Goal: Find specific page/section: Find specific page/section

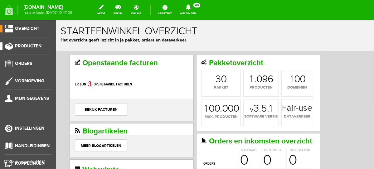
click at [35, 46] on span "Producten" at bounding box center [28, 45] width 27 height 5
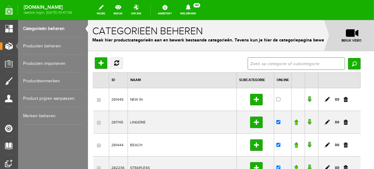
click at [299, 60] on input "text" at bounding box center [295, 63] width 97 height 12
type input "format"
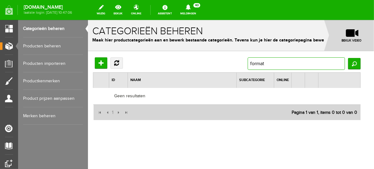
click at [299, 60] on input "format" at bounding box center [295, 63] width 97 height 12
type input "f"
type input "dacapo"
click at [306, 60] on input "dacapo" at bounding box center [295, 63] width 97 height 12
type input "da"
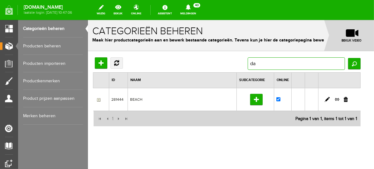
click at [297, 58] on input "da" at bounding box center [295, 63] width 97 height 12
type input "d"
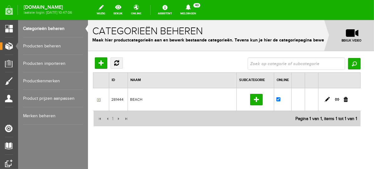
click at [60, 40] on link "Producten beheren" at bounding box center [53, 45] width 60 height 17
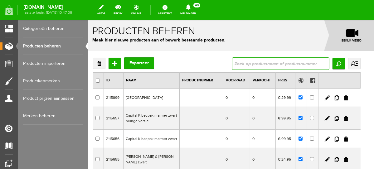
click at [257, 57] on input "text" at bounding box center [280, 63] width 97 height 12
type input "da capo"
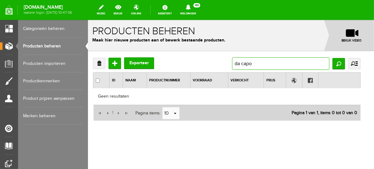
click at [250, 63] on input "da capo" at bounding box center [280, 63] width 97 height 12
type input "dacapo"
